Goal: Information Seeking & Learning: Learn about a topic

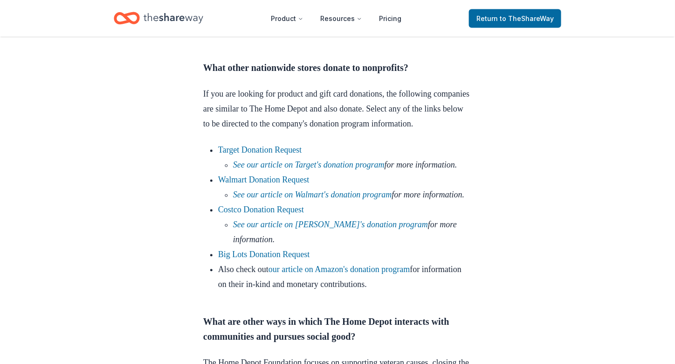
scroll to position [552, 0]
click at [302, 154] on link "Target Donation Request" at bounding box center [259, 149] width 83 height 9
click at [323, 169] on link "See our article on Target's donation program" at bounding box center [308, 164] width 151 height 9
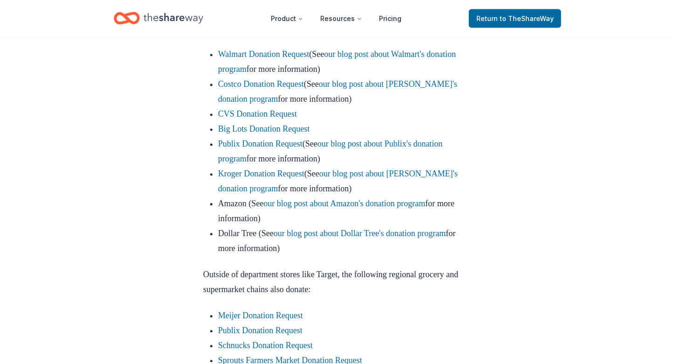
scroll to position [560, 0]
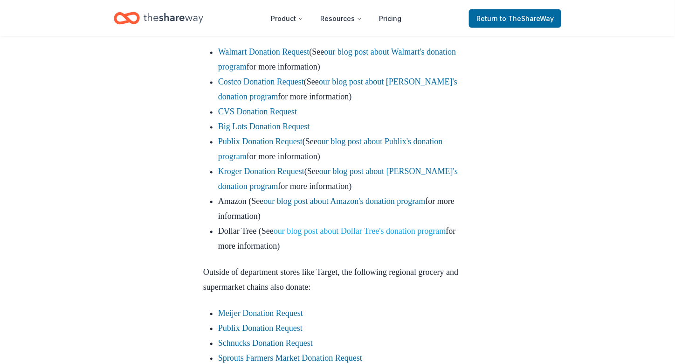
click at [439, 236] on link "our blog post about Dollar Tree's donation program" at bounding box center [360, 231] width 172 height 9
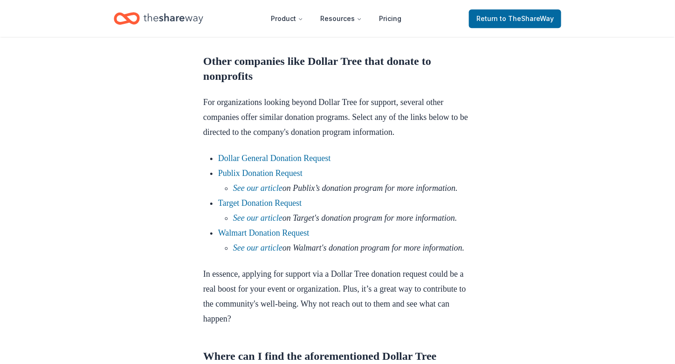
scroll to position [980, 0]
